Goal: Task Accomplishment & Management: Use online tool/utility

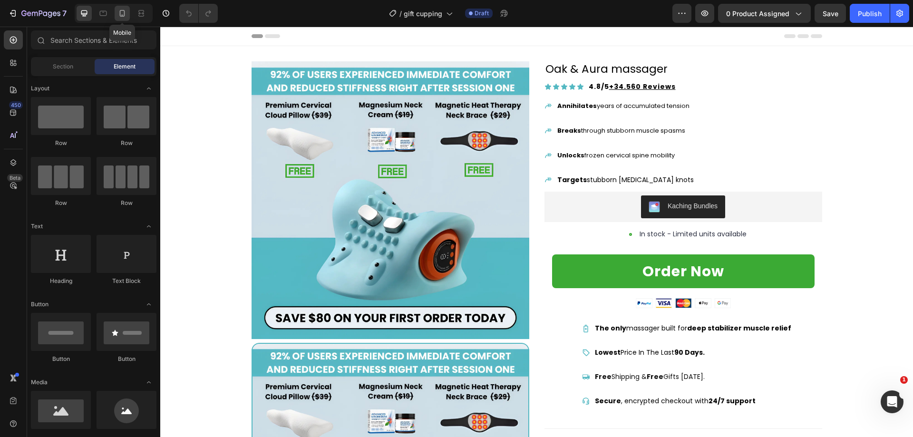
click at [125, 20] on div at bounding box center [122, 13] width 15 height 15
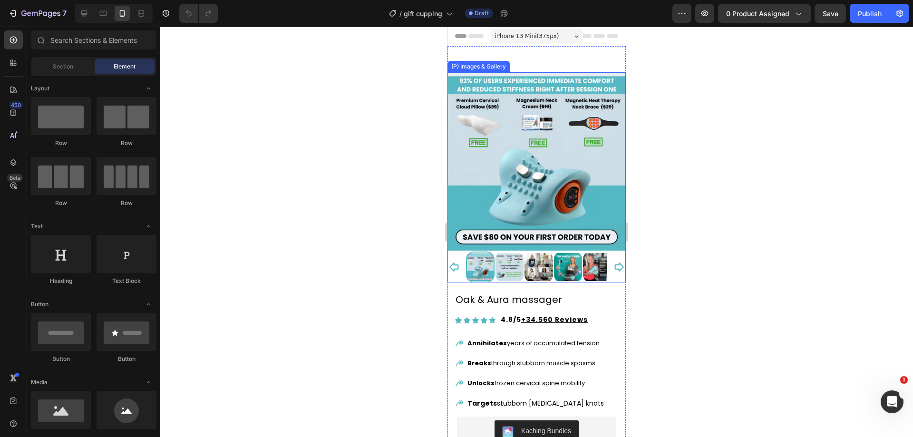
click at [510, 112] on img at bounding box center [536, 161] width 178 height 178
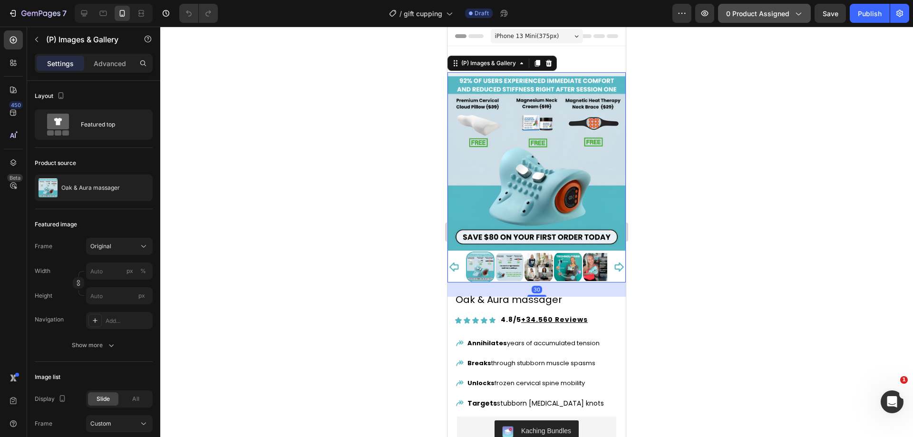
click at [788, 14] on span "0 product assigned" at bounding box center [757, 14] width 63 height 10
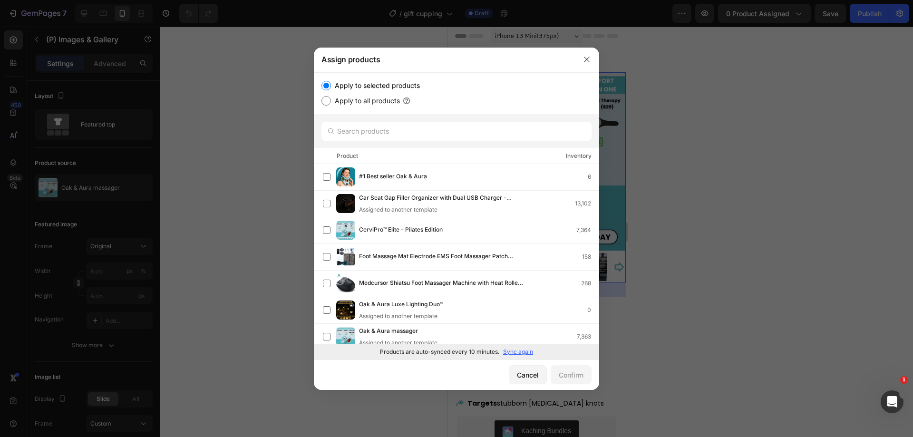
click at [511, 350] on p "Sync again" at bounding box center [518, 351] width 30 height 9
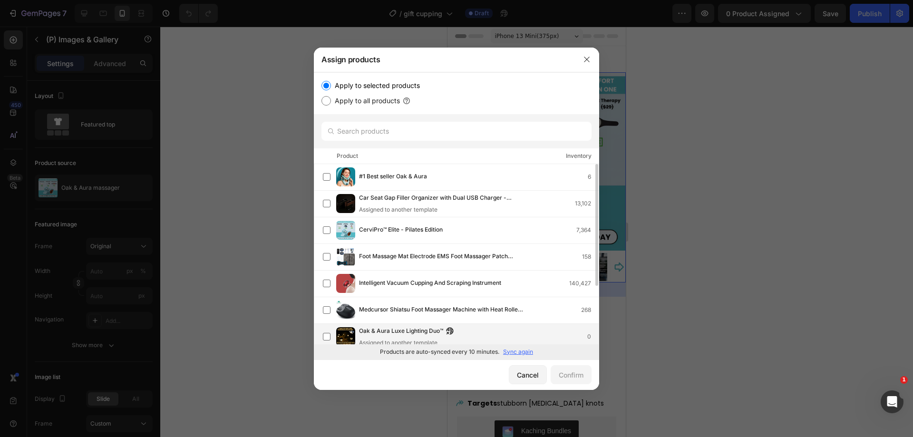
scroll to position [86, 0]
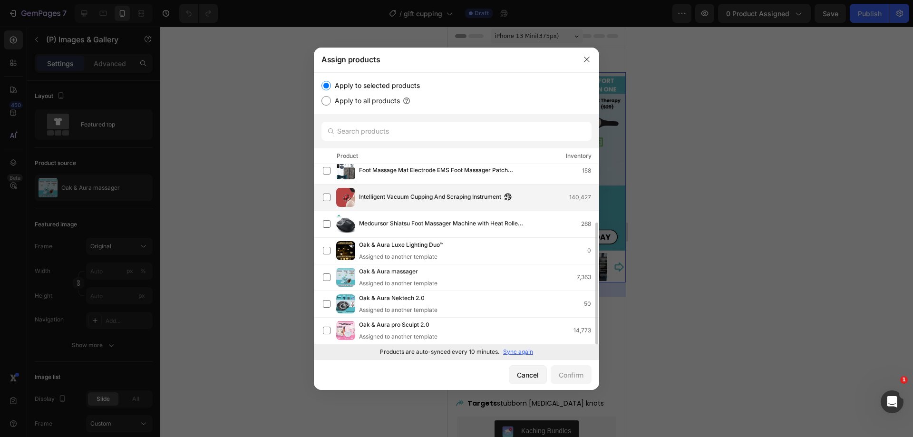
click at [452, 201] on span "Intelligent Vacuum Cupping And Scraping Instrument" at bounding box center [430, 197] width 142 height 10
click at [584, 373] on button "Confirm" at bounding box center [570, 374] width 41 height 19
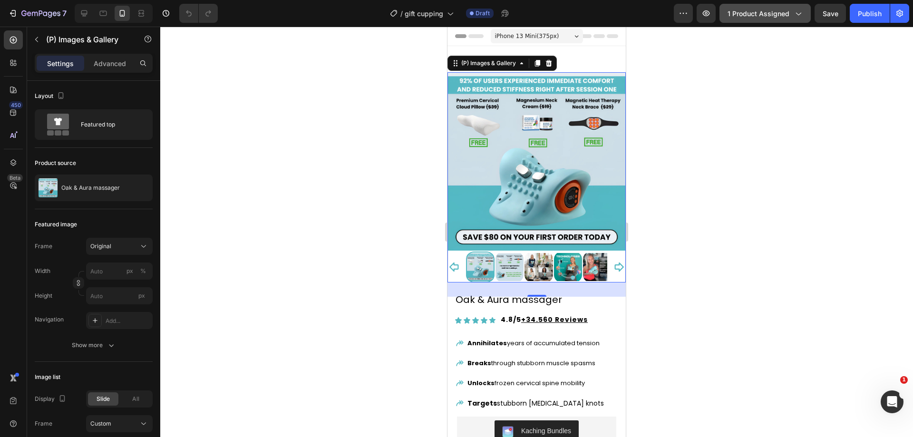
click at [746, 18] on button "1 product assigned" at bounding box center [764, 13] width 91 height 19
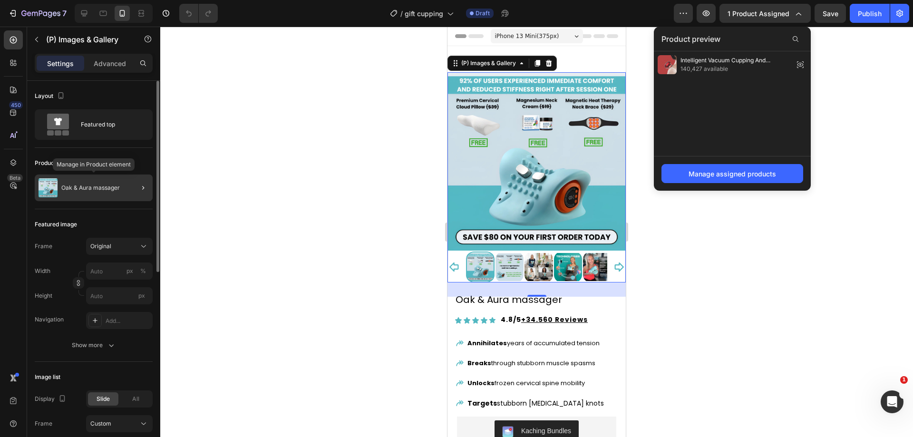
click at [101, 196] on div "Oak & Aura massager" at bounding box center [94, 187] width 118 height 27
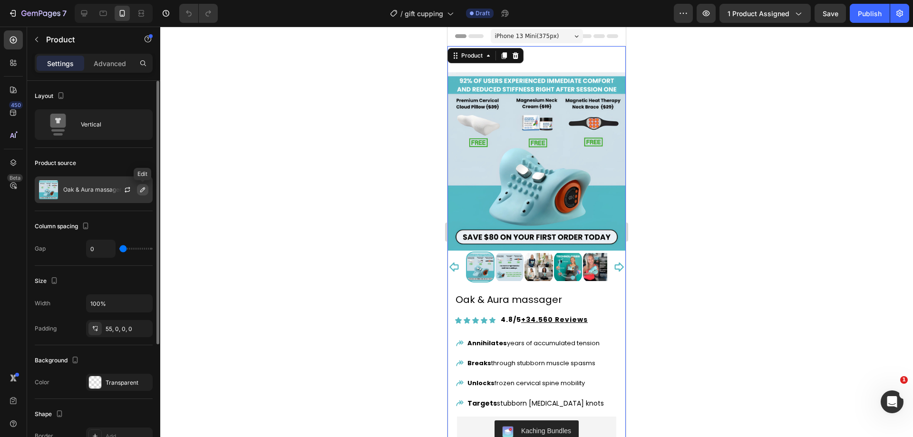
click at [140, 194] on button "button" at bounding box center [142, 189] width 11 height 11
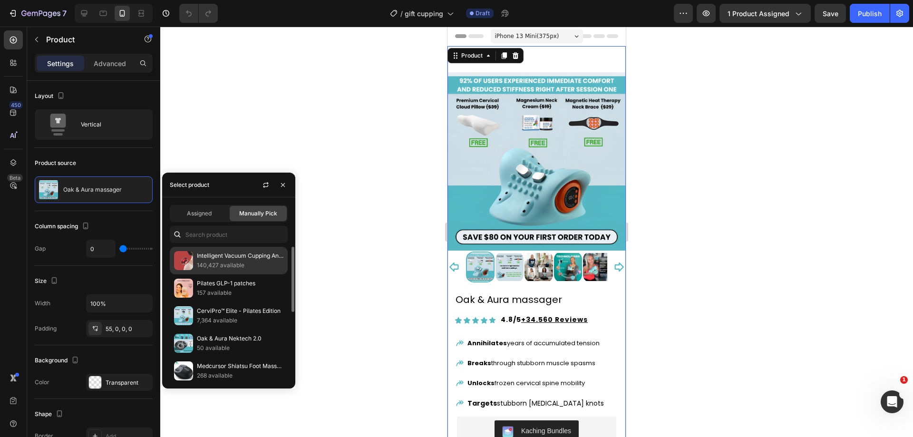
click at [212, 263] on p "140,427 available" at bounding box center [240, 265] width 87 height 10
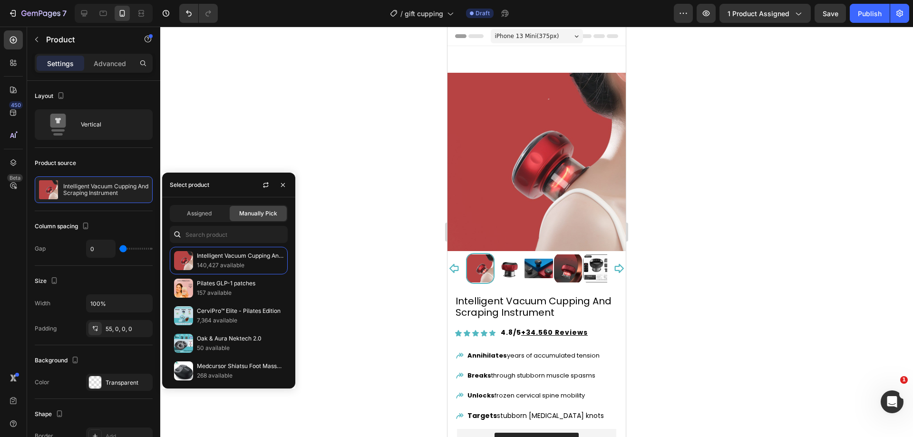
click at [316, 145] on div at bounding box center [536, 232] width 752 height 410
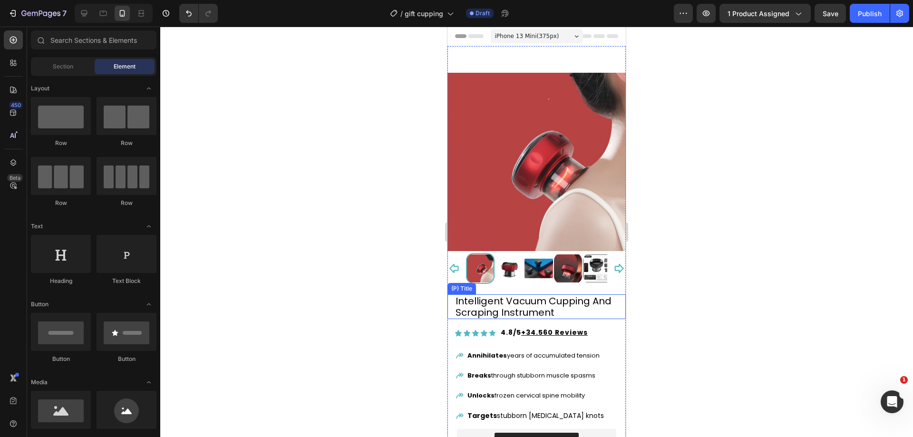
click at [465, 294] on h2 "Intelligent Vacuum Cupping And Scraping Instrument" at bounding box center [536, 306] width 164 height 25
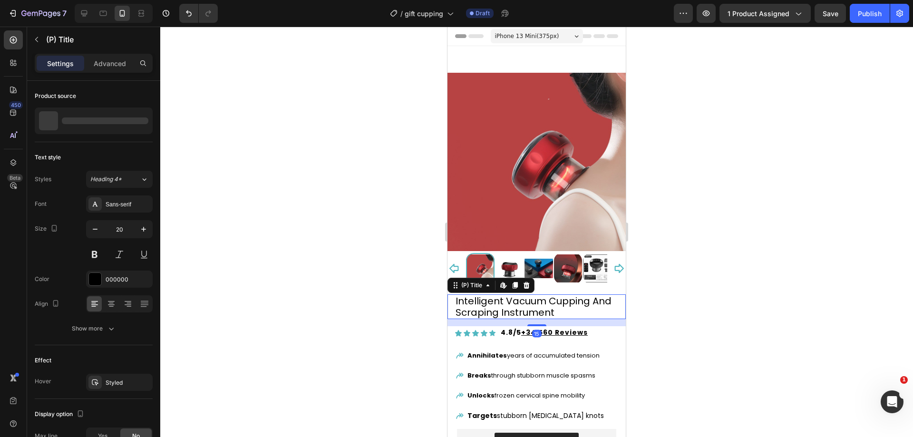
click at [465, 294] on h2 "Intelligent Vacuum Cupping And Scraping Instrument" at bounding box center [536, 306] width 164 height 25
click at [405, 287] on div at bounding box center [536, 232] width 752 height 410
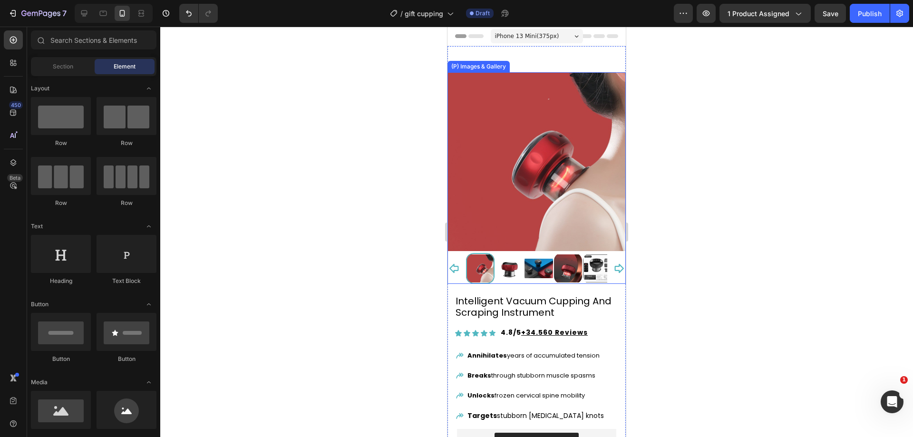
click at [506, 255] on img at bounding box center [509, 268] width 29 height 31
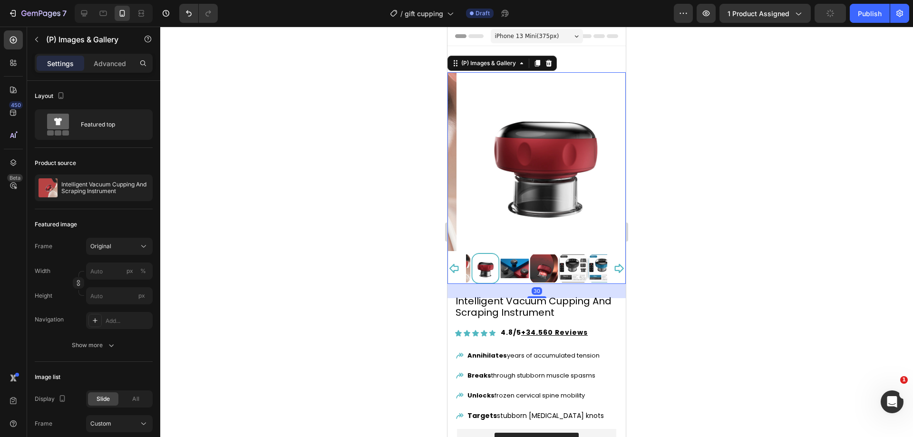
click at [530, 258] on img at bounding box center [543, 268] width 29 height 31
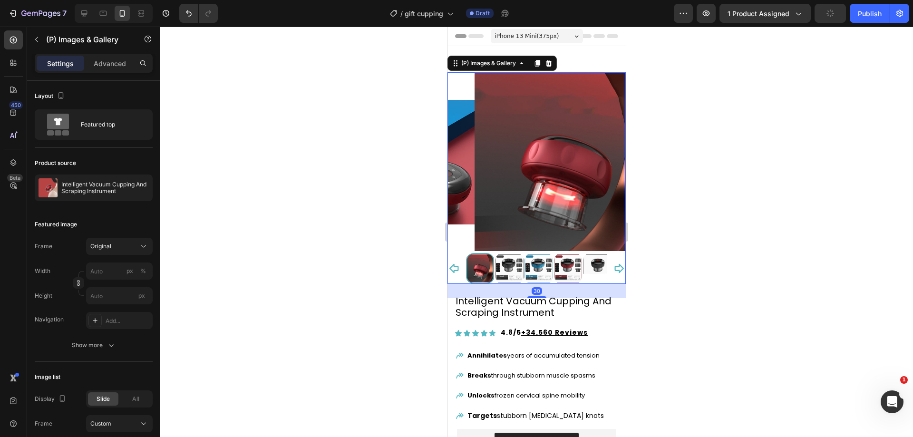
click at [543, 259] on img at bounding box center [538, 268] width 29 height 31
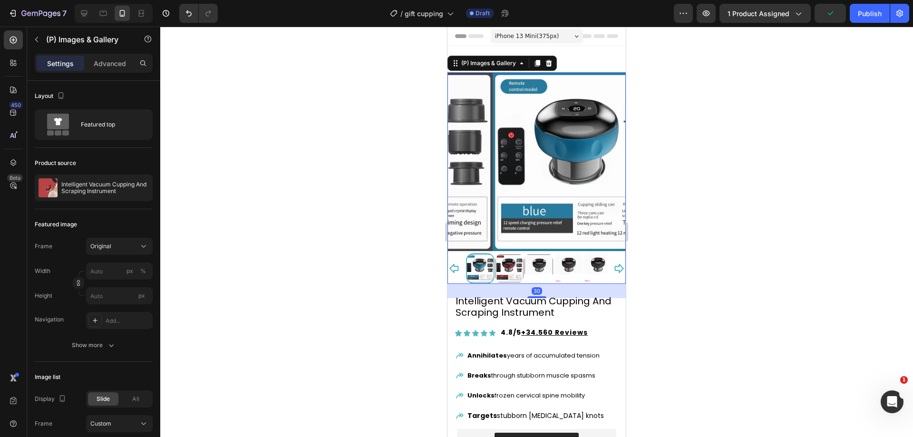
click at [561, 261] on img at bounding box center [568, 268] width 29 height 31
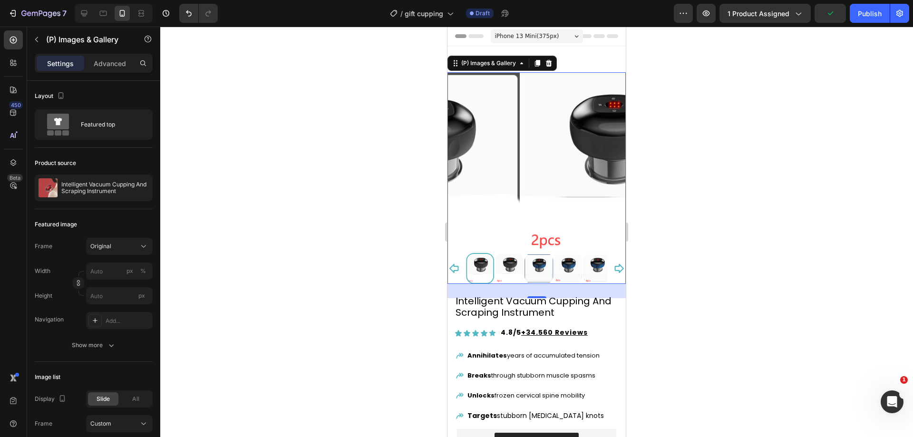
click at [563, 259] on div at bounding box center [536, 268] width 141 height 31
click at [571, 257] on img at bounding box center [568, 268] width 29 height 31
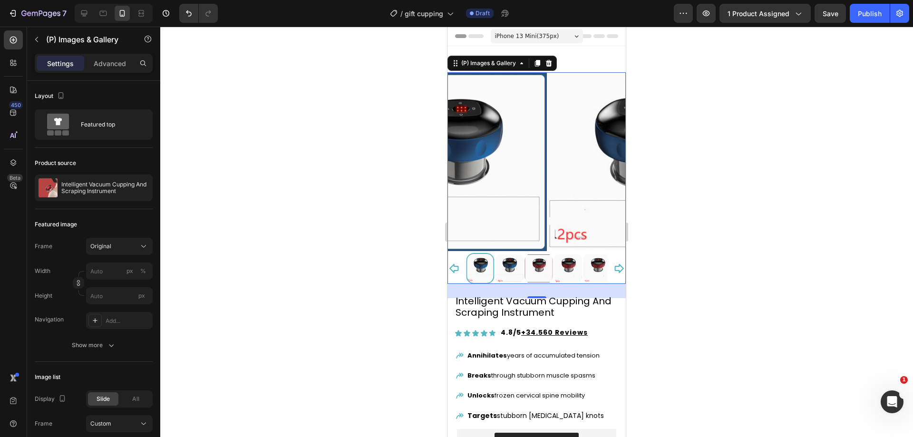
click at [568, 256] on img at bounding box center [568, 268] width 29 height 31
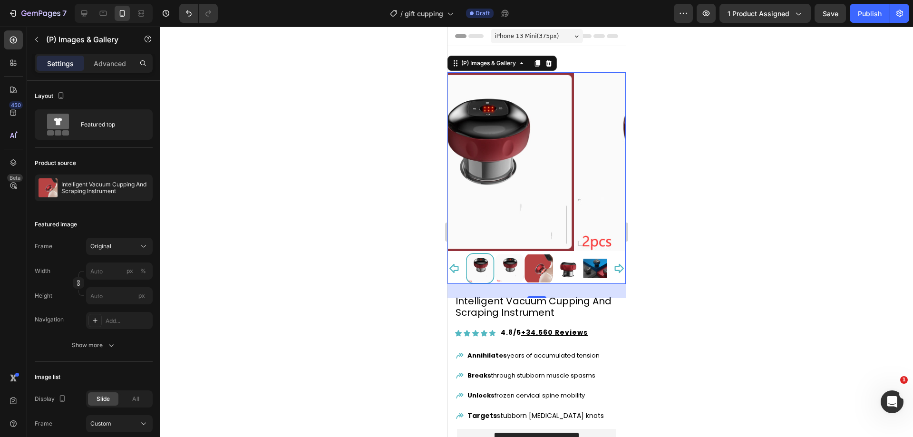
click at [571, 260] on div at bounding box center [536, 268] width 141 height 31
click at [575, 260] on img at bounding box center [568, 268] width 29 height 31
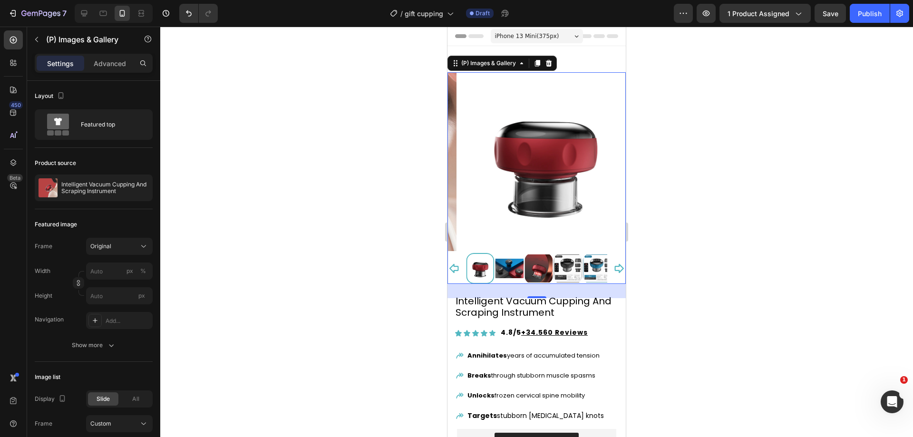
click at [564, 255] on img at bounding box center [568, 268] width 29 height 31
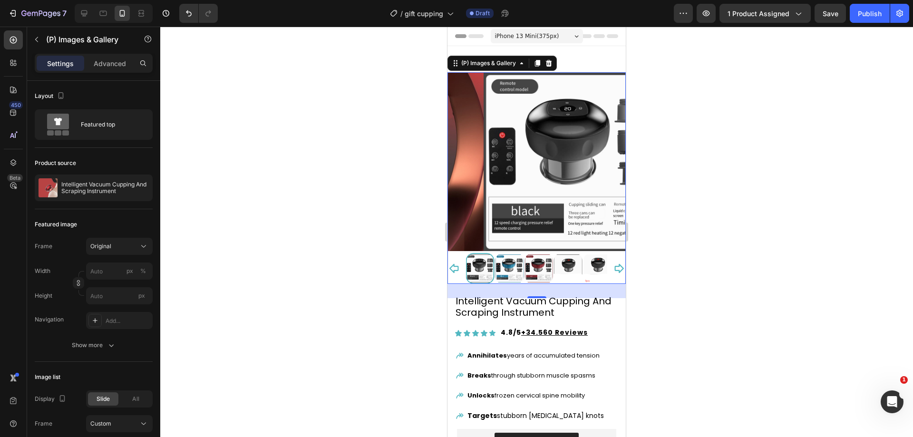
click at [566, 255] on img at bounding box center [568, 268] width 29 height 31
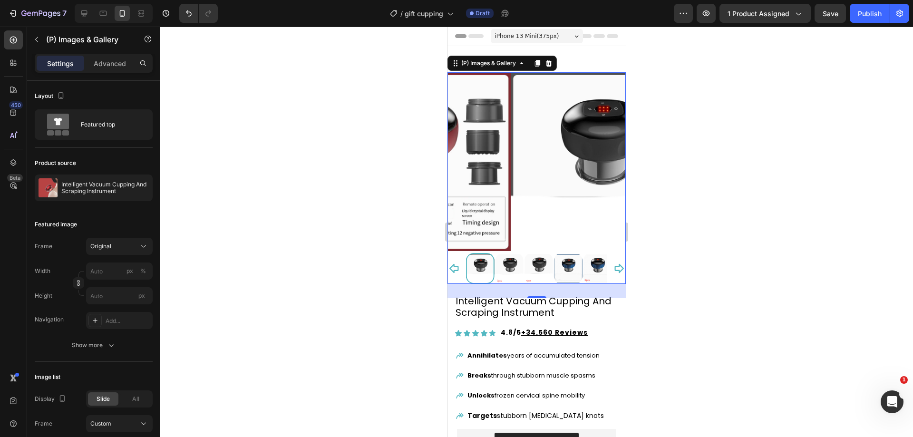
click at [537, 256] on img at bounding box center [538, 268] width 29 height 31
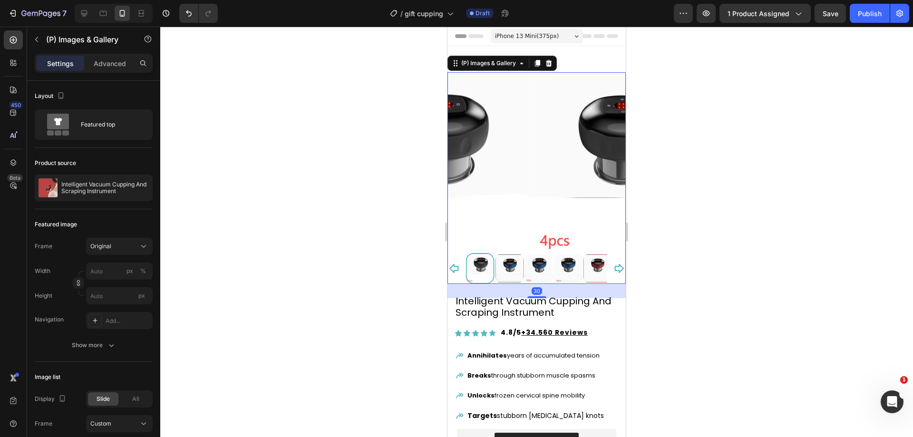
click at [566, 260] on img at bounding box center [568, 268] width 29 height 31
